Goal: Obtain resource: Download file/media

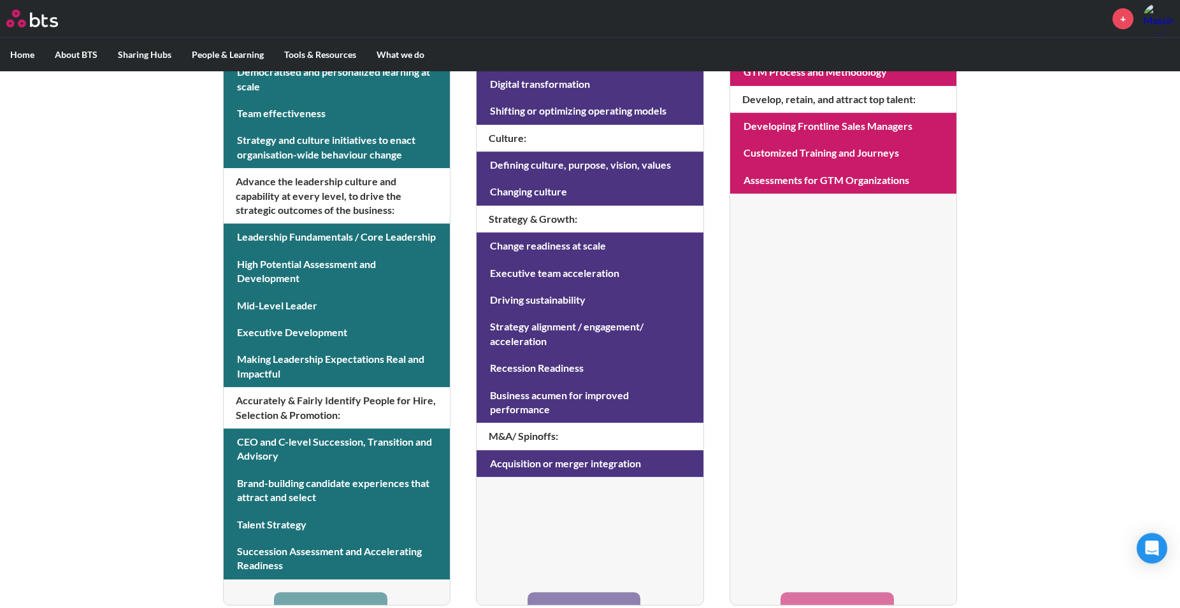
scroll to position [412, 0]
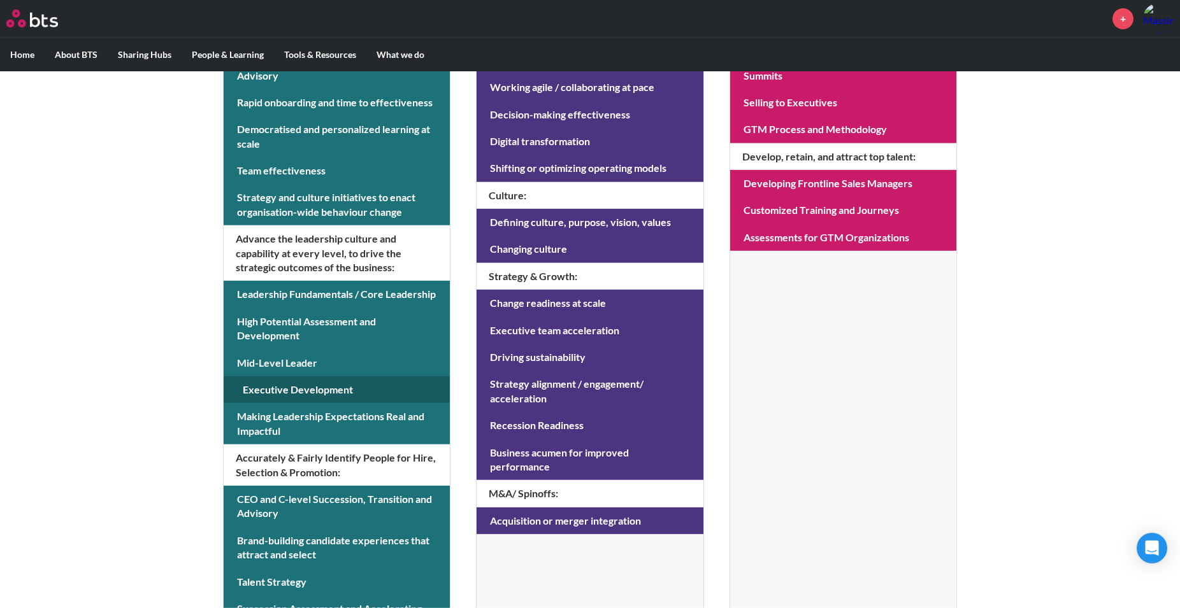
click at [261, 391] on link at bounding box center [337, 389] width 226 height 27
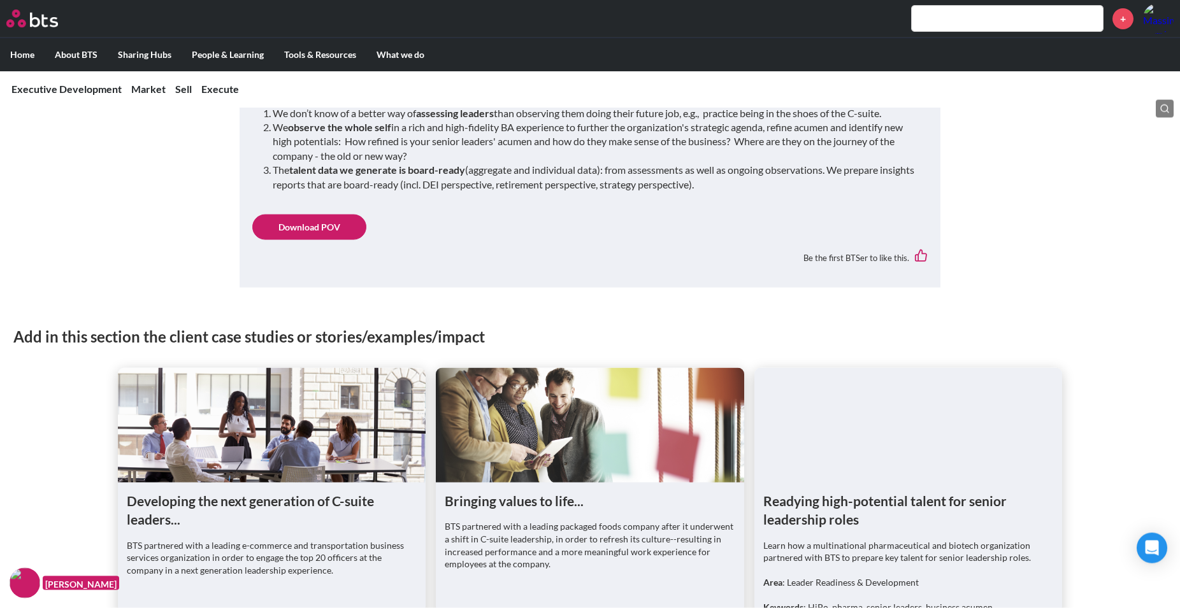
scroll to position [1161, 0]
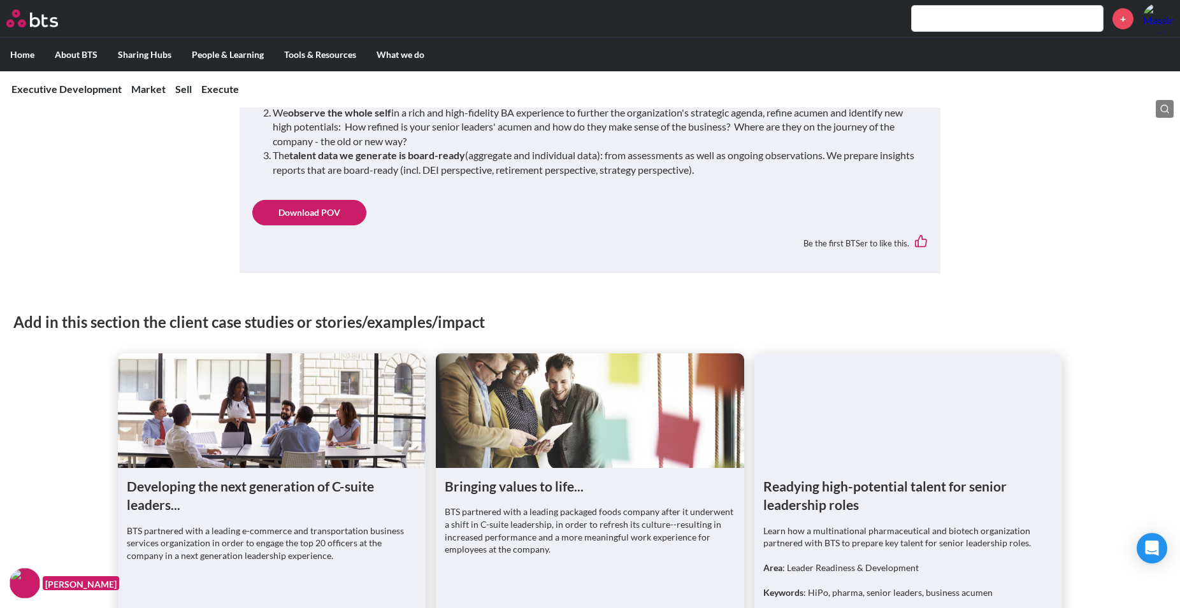
click at [309, 214] on link "Download POV" at bounding box center [309, 212] width 114 height 25
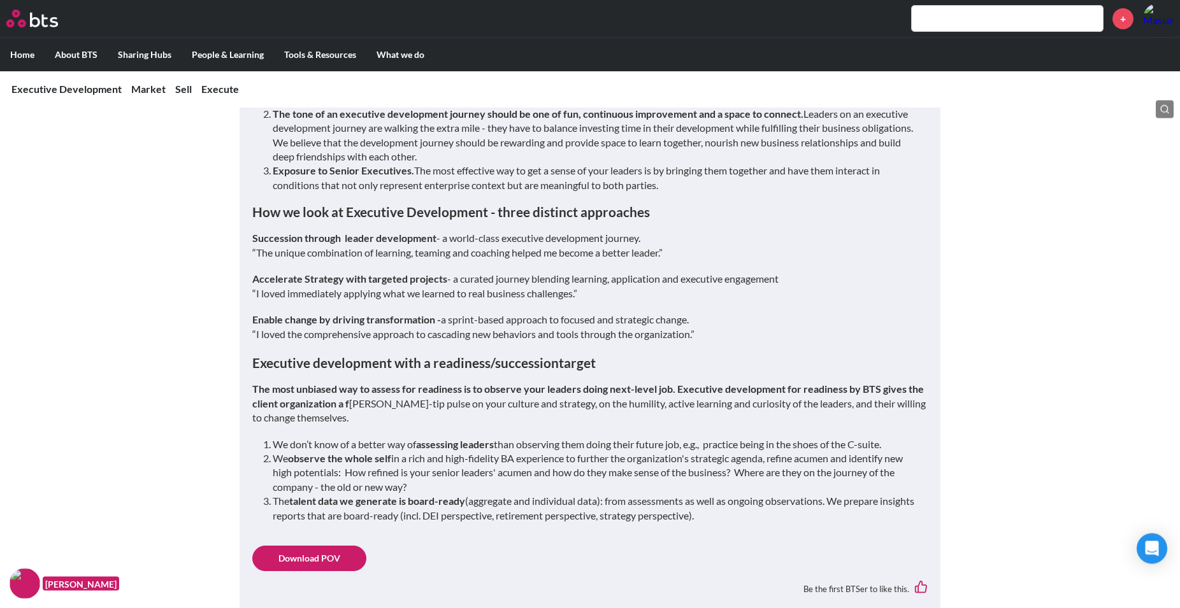
scroll to position [814, 0]
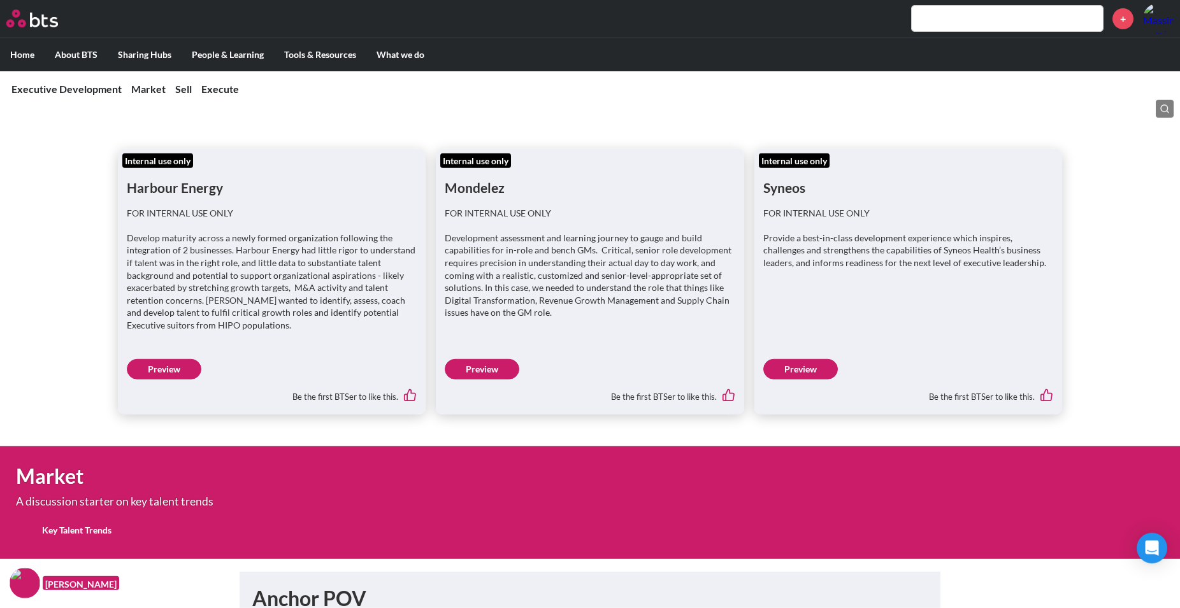
scroll to position [184, 0]
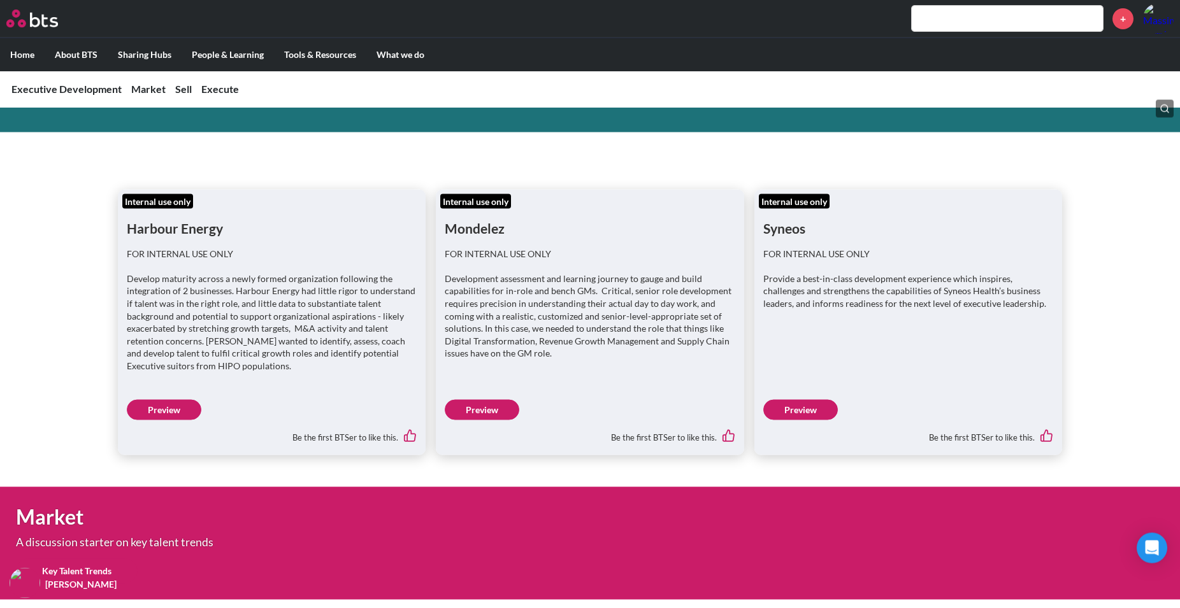
click at [161, 406] on link "Preview" at bounding box center [164, 410] width 75 height 20
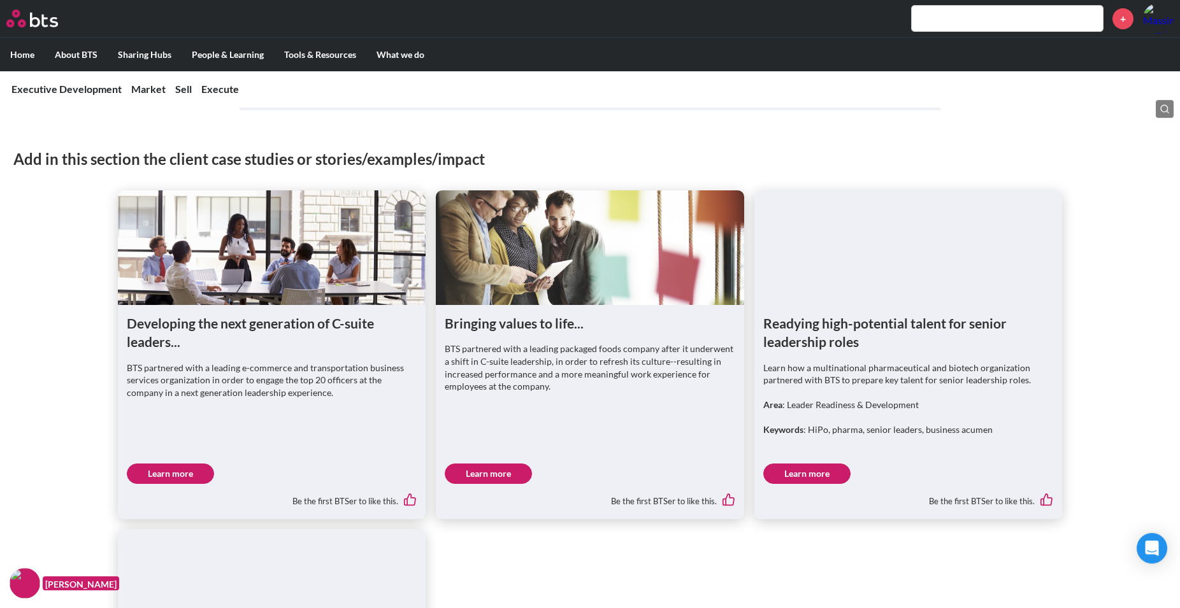
scroll to position [1316, 0]
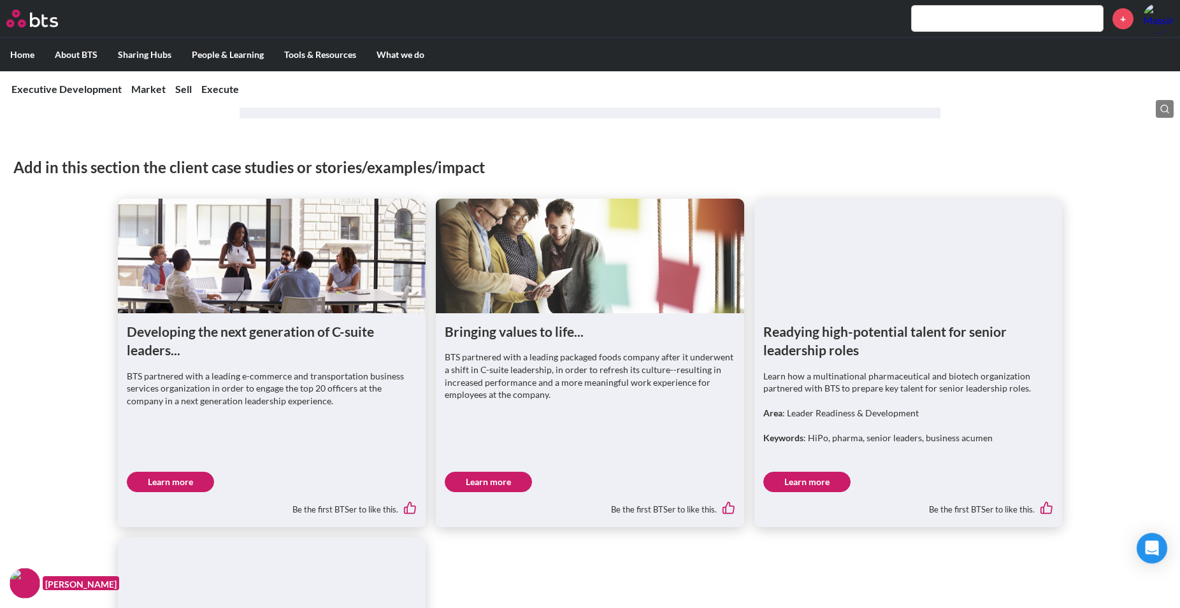
click at [171, 474] on link "Learn more" at bounding box center [170, 482] width 87 height 20
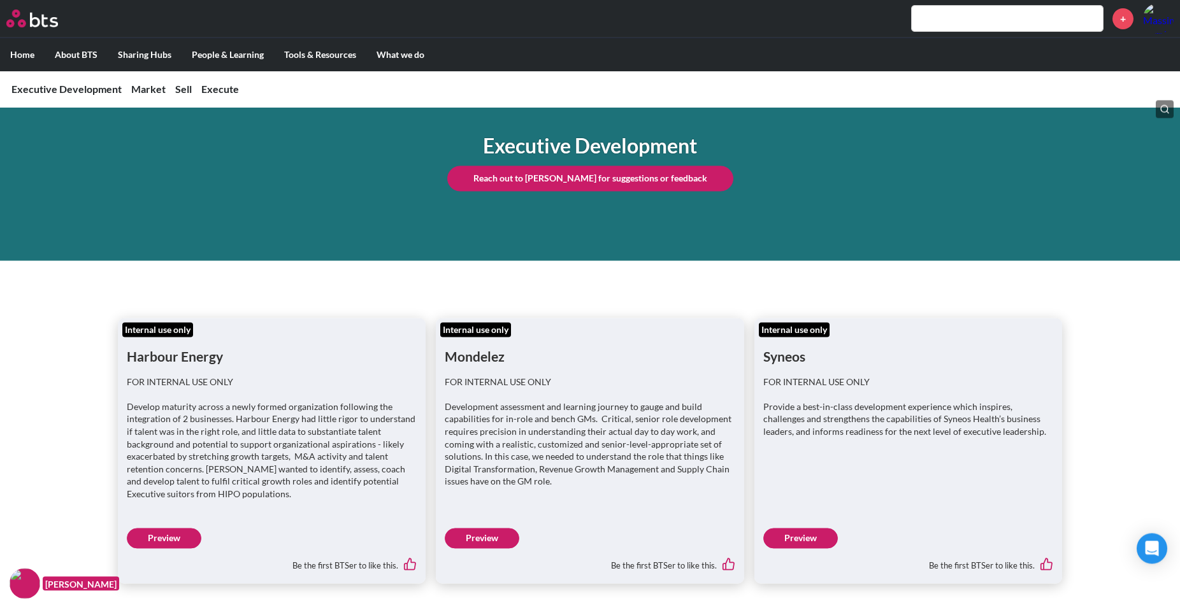
scroll to position [0, 0]
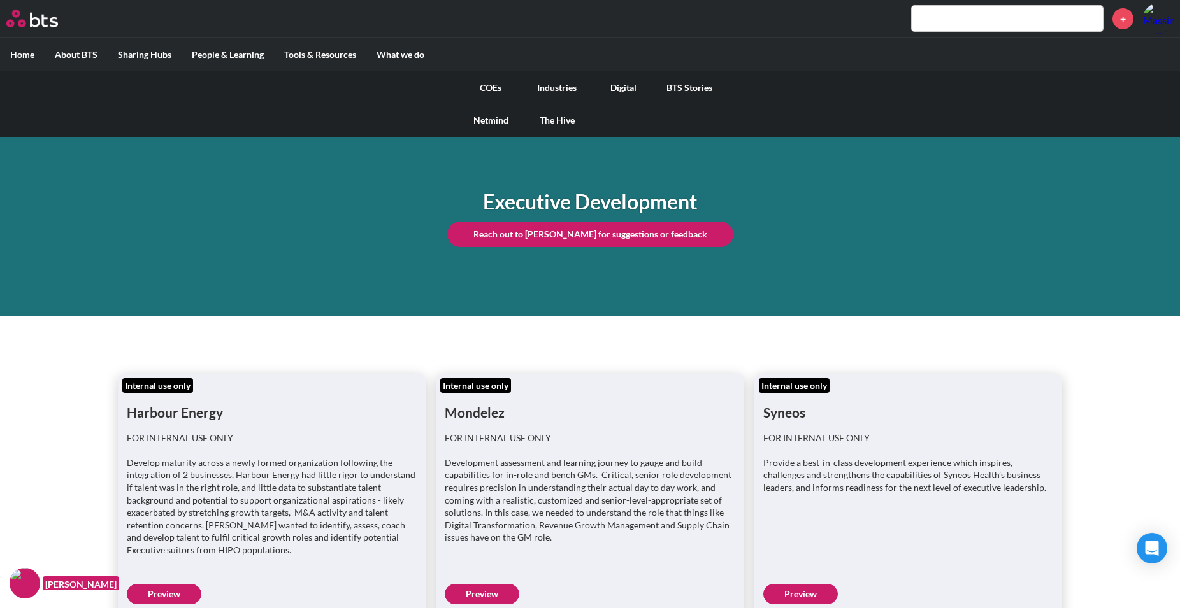
click at [691, 89] on link "BTS Stories" at bounding box center [689, 87] width 66 height 33
